Goal: Task Accomplishment & Management: Complete application form

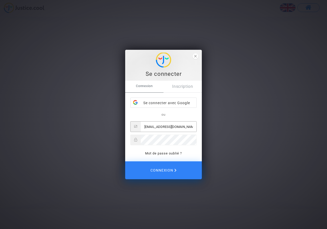
type input "[EMAIL_ADDRESS][DOMAIN_NAME]"
click at [156, 154] on link "Mot de passe oublié ?" at bounding box center [163, 154] width 37 height 4
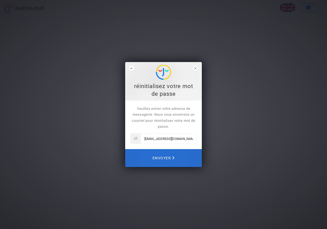
click at [157, 157] on span "Envoyer" at bounding box center [164, 158] width 22 height 11
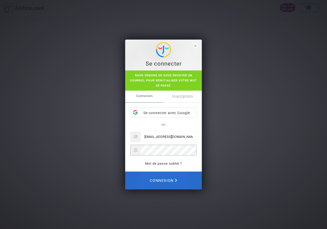
click at [159, 179] on span "Connexion" at bounding box center [163, 180] width 27 height 11
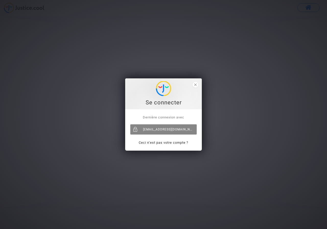
click at [170, 129] on div "[EMAIL_ADDRESS][DOMAIN_NAME]" at bounding box center [163, 130] width 66 height 10
click at [160, 131] on div "[EMAIL_ADDRESS][DOMAIN_NAME]" at bounding box center [163, 130] width 66 height 10
click at [163, 129] on div "[EMAIL_ADDRESS][DOMAIN_NAME]" at bounding box center [163, 130] width 66 height 10
